Goal: Task Accomplishment & Management: Use online tool/utility

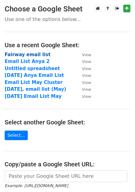
click at [32, 53] on strong "Fairway email list" at bounding box center [28, 55] width 46 height 6
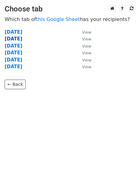
click at [22, 38] on strong "[DATE]" at bounding box center [14, 39] width 18 height 6
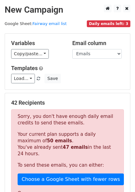
click at [87, 16] on main "New Campaign Daily emails left: 3 Google Sheet: Fairway email list Variables Co…" at bounding box center [67, 165] width 135 height 320
click at [75, 68] on h5 "Templates" at bounding box center [67, 68] width 113 height 7
